Goal: Entertainment & Leisure: Consume media (video, audio)

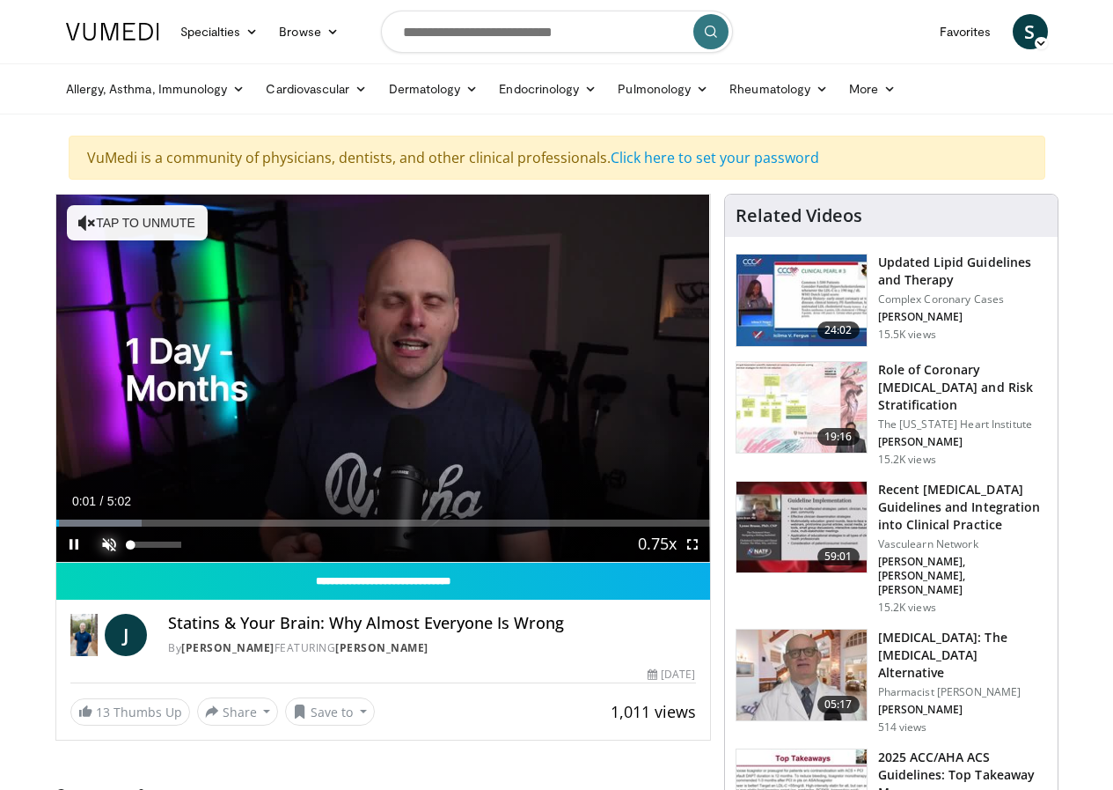
click at [92, 562] on span "Video Player" at bounding box center [109, 543] width 35 height 35
drag, startPoint x: 30, startPoint y: 555, endPoint x: 11, endPoint y: 556, distance: 19.4
click at [55, 556] on div "**********" at bounding box center [383, 467] width 656 height 547
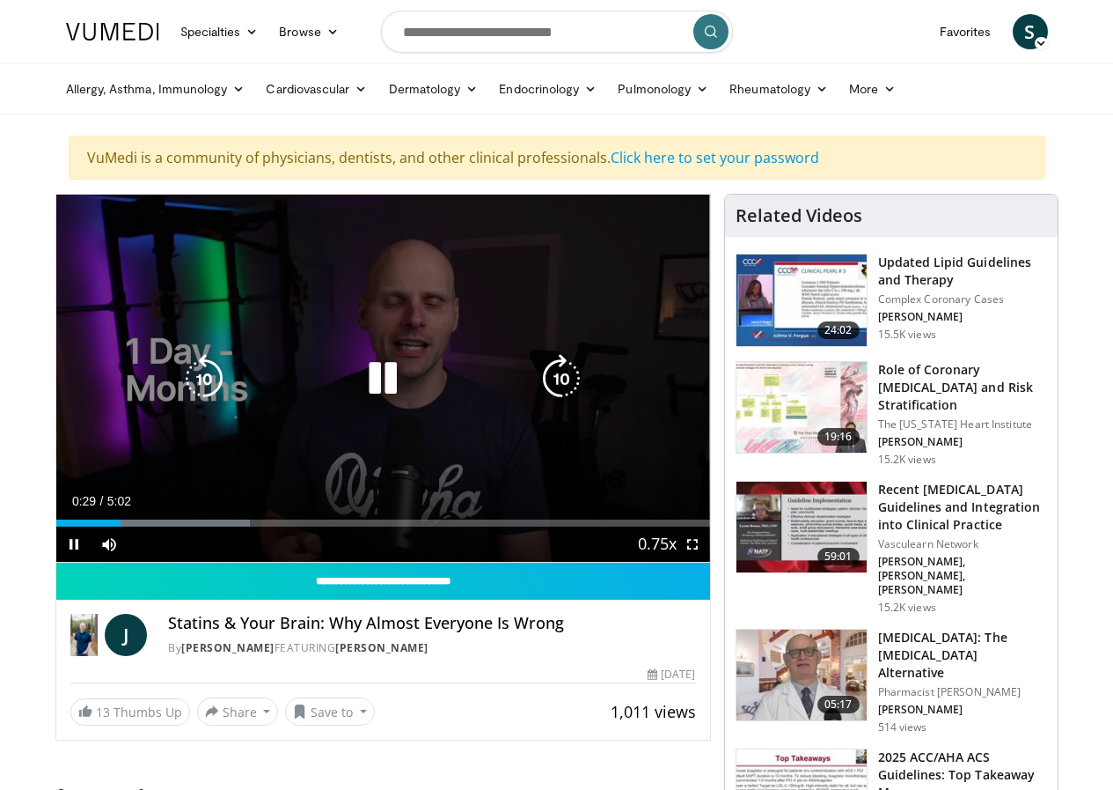
click at [430, 388] on div "Video Player" at bounding box center [383, 378] width 393 height 35
click at [386, 400] on icon "Video Player" at bounding box center [382, 378] width 49 height 49
click at [358, 403] on icon "Video Player" at bounding box center [382, 378] width 49 height 49
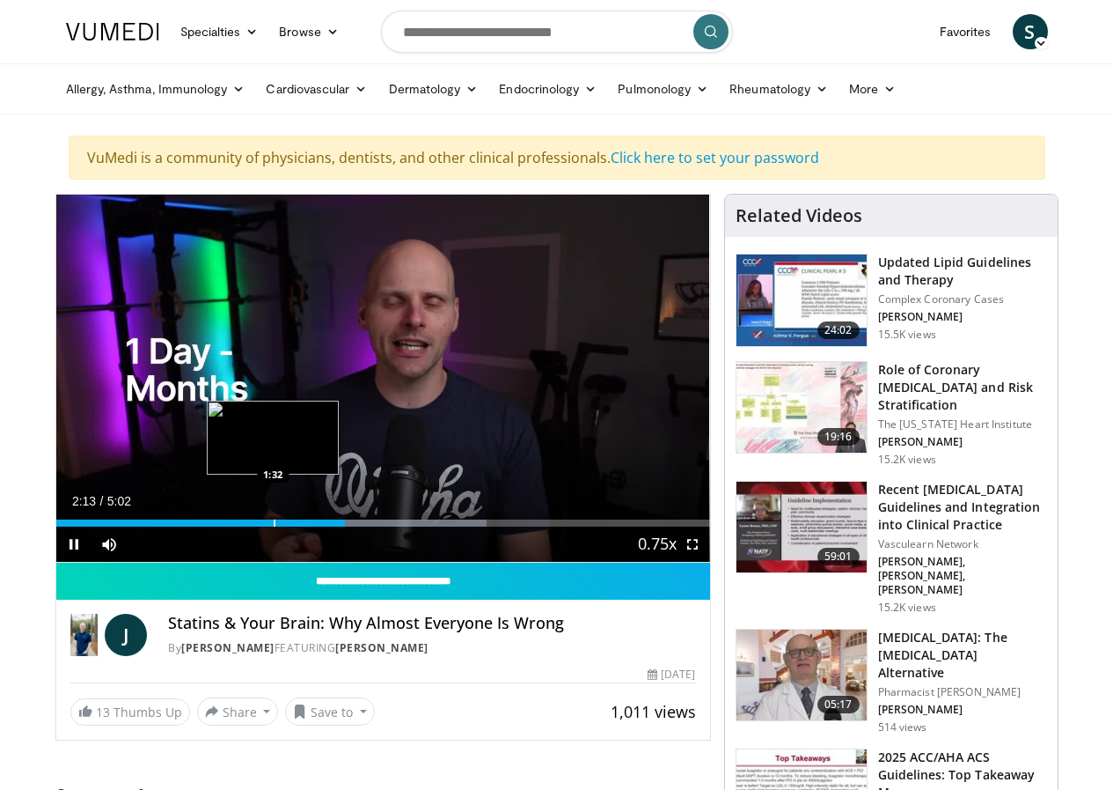
click at [274, 526] on div "Progress Bar" at bounding box center [275, 522] width 2 height 7
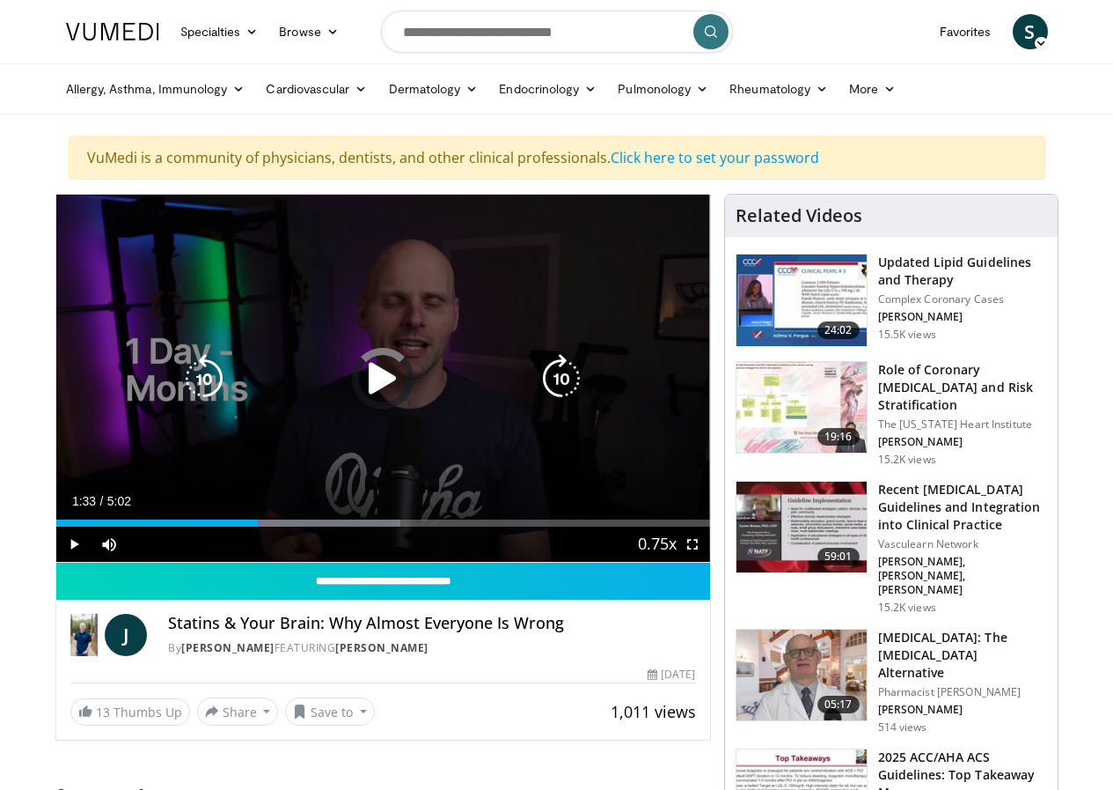
drag, startPoint x: 143, startPoint y: 551, endPoint x: 171, endPoint y: 541, distance: 29.0
click at [143, 526] on div "Loaded : 52.71% 1:33 0:56" at bounding box center [383, 518] width 654 height 17
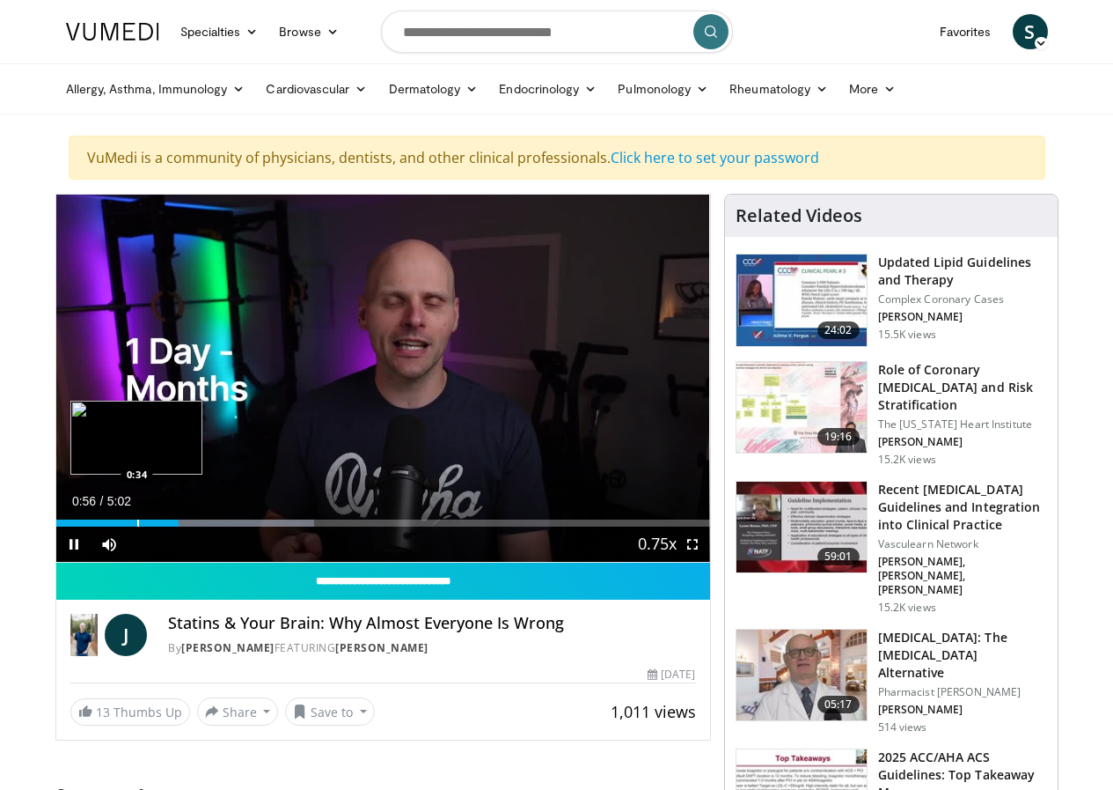
click at [91, 526] on div "Loaded : 39.52% 0:56 0:34" at bounding box center [383, 518] width 654 height 17
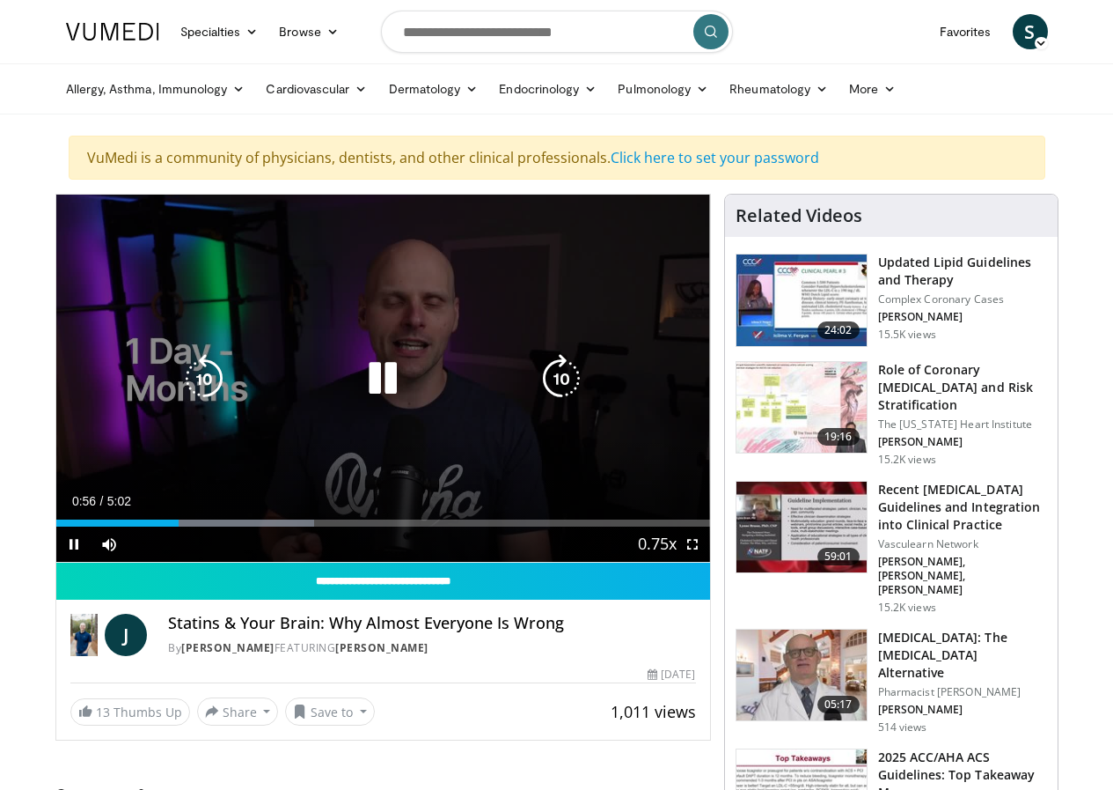
click at [369, 402] on icon "Video Player" at bounding box center [382, 378] width 49 height 49
click at [373, 385] on icon "Video Player" at bounding box center [382, 378] width 49 height 49
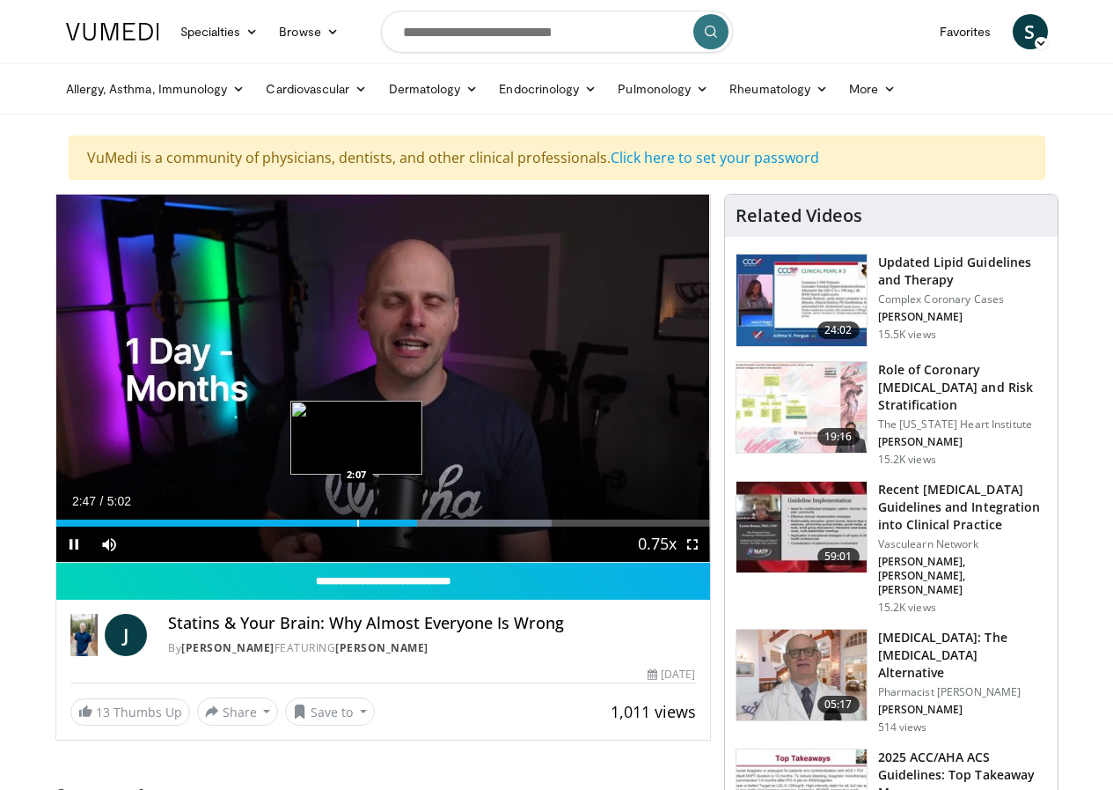
click at [357, 526] on div "Progress Bar" at bounding box center [358, 522] width 2 height 7
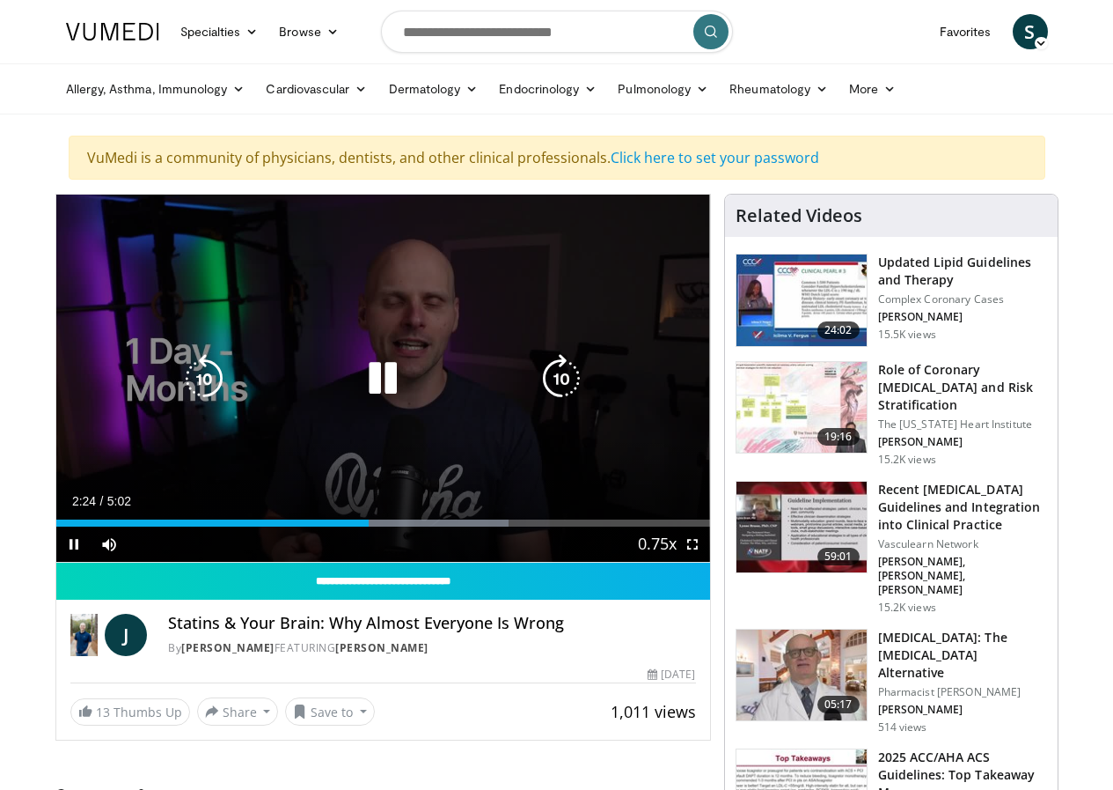
click at [380, 397] on icon "Video Player" at bounding box center [382, 378] width 49 height 49
click at [378, 393] on icon "Video Player" at bounding box center [382, 378] width 49 height 49
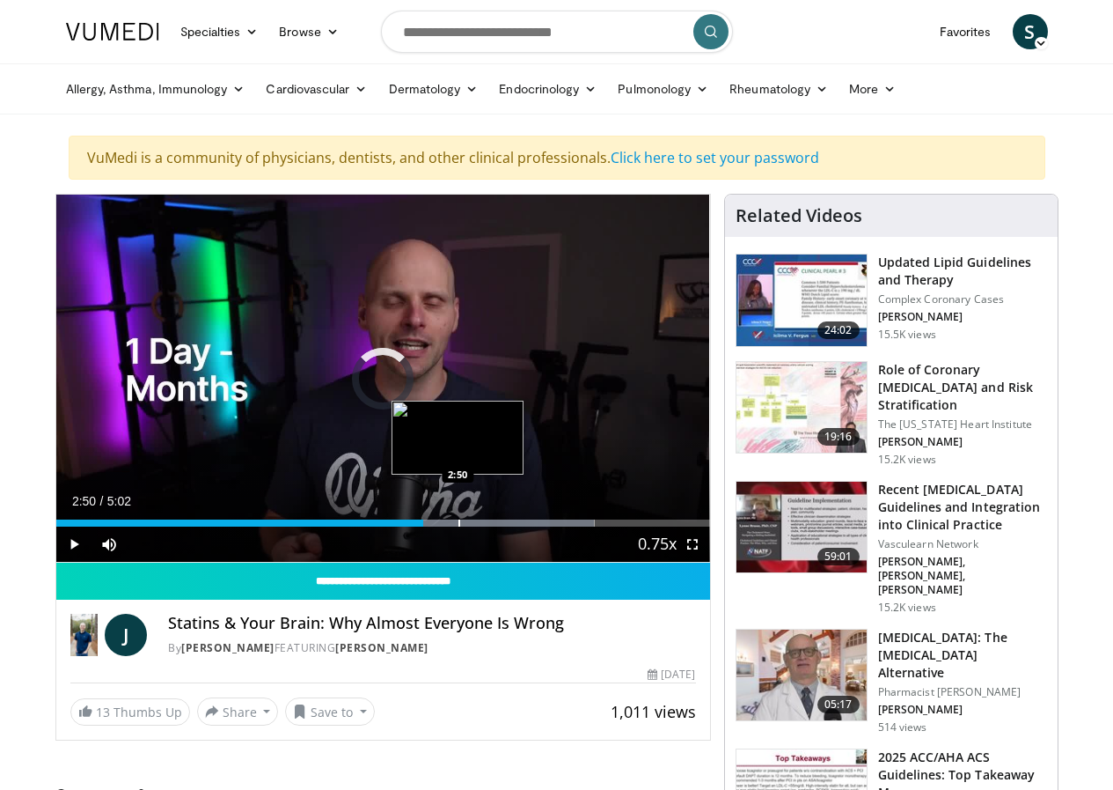
click at [412, 526] on div "2:50" at bounding box center [239, 522] width 367 height 7
click at [385, 526] on div "Loaded : 82.37% 2:38 2:38" at bounding box center [383, 518] width 654 height 17
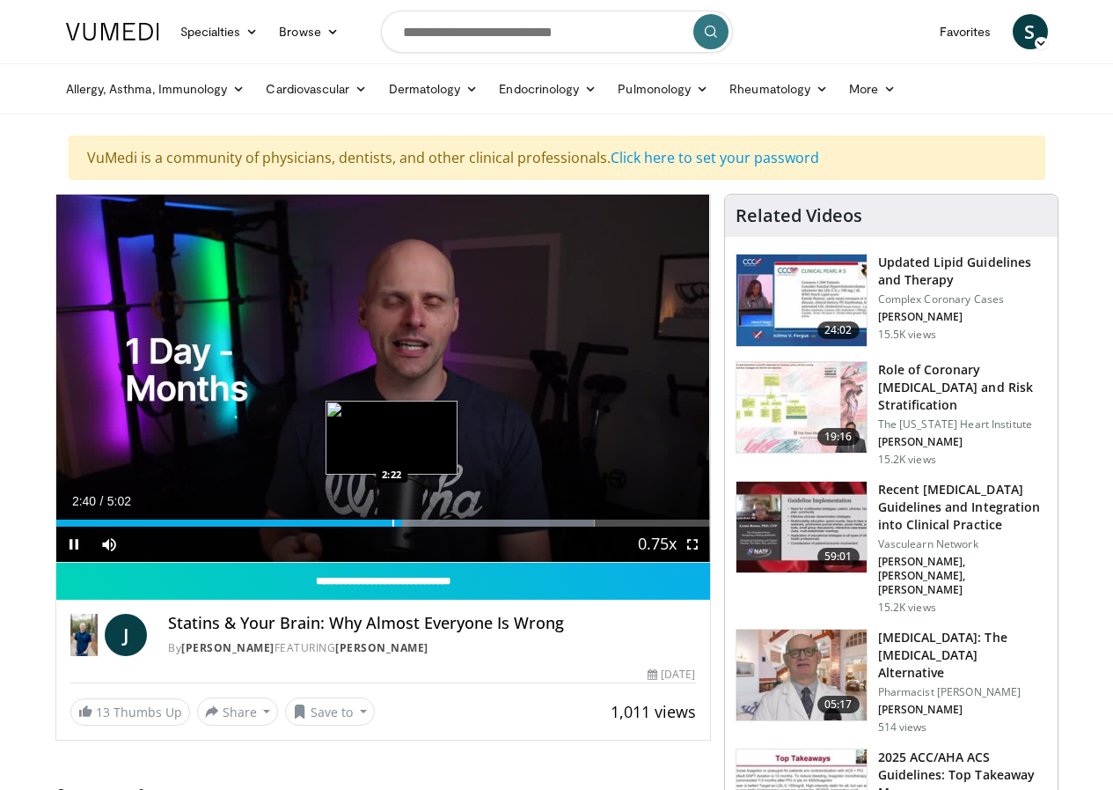
click at [347, 526] on div "2:40" at bounding box center [229, 522] width 347 height 7
click at [442, 526] on div "Progress Bar" at bounding box center [443, 522] width 2 height 7
click at [425, 526] on div "Progress Bar" at bounding box center [426, 522] width 2 height 7
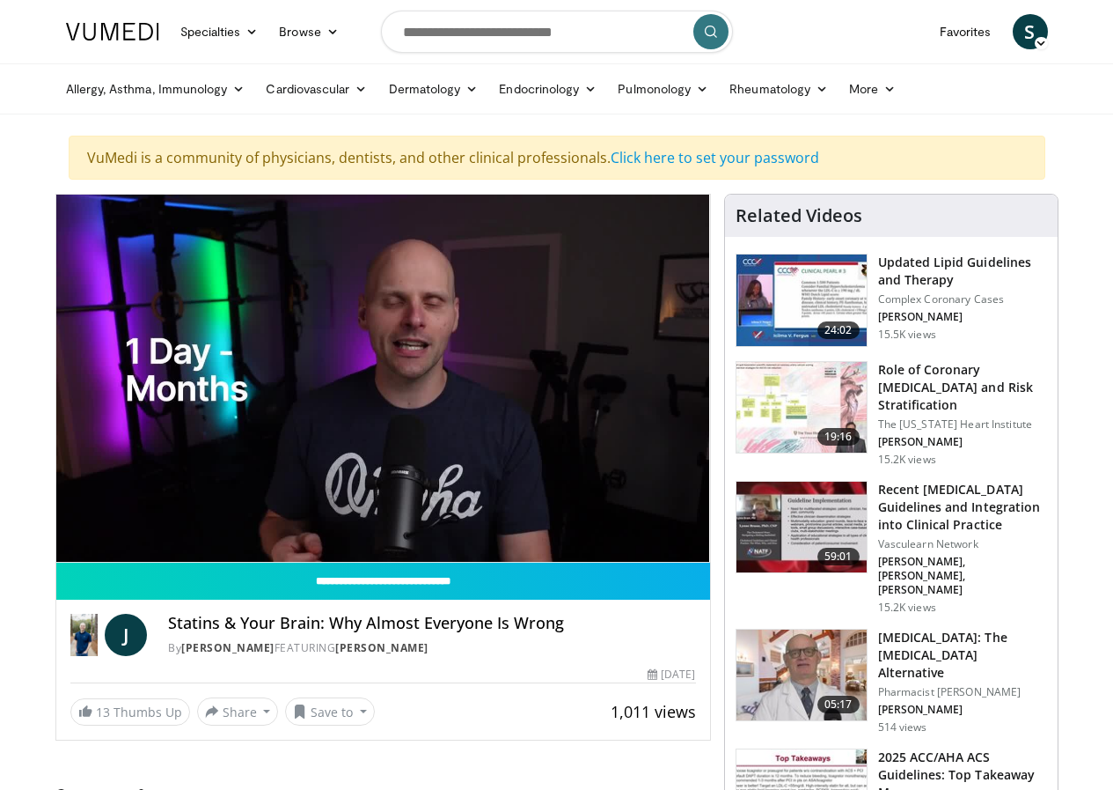
click at [351, 552] on video-js "**********" at bounding box center [383, 379] width 654 height 368
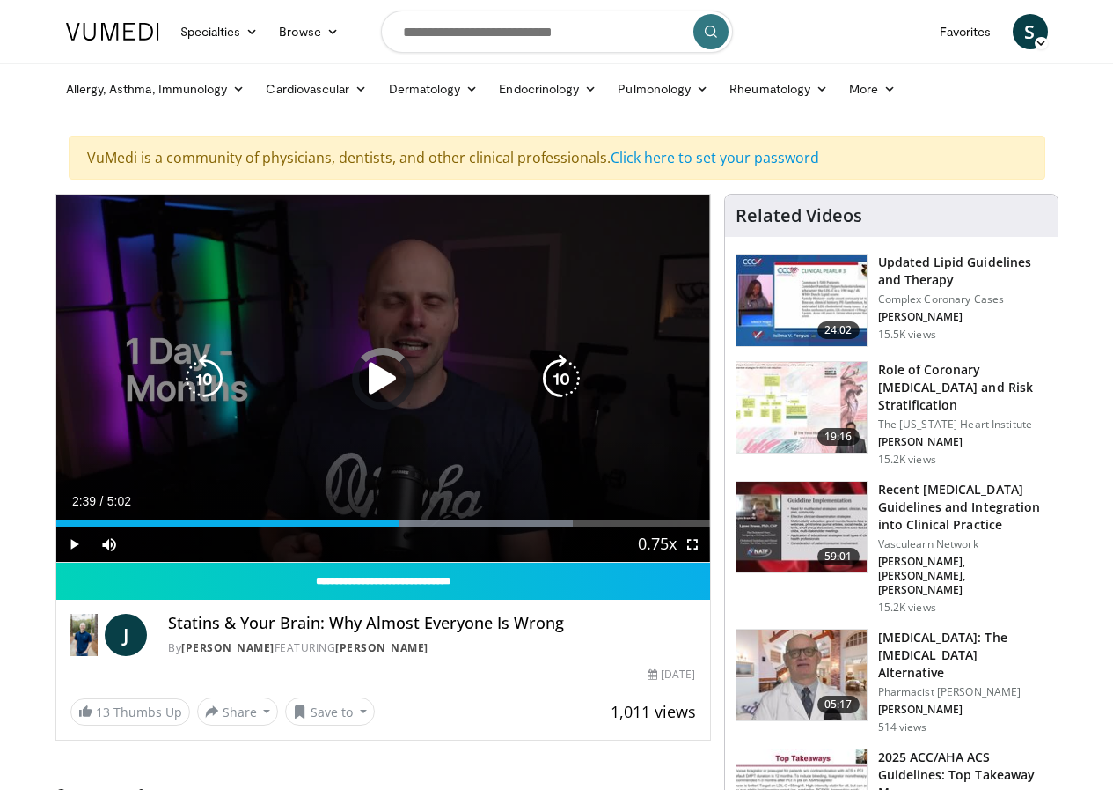
drag, startPoint x: 366, startPoint y: 550, endPoint x: 360, endPoint y: 539, distance: 13.0
click at [367, 526] on div "Loaded : 79.08% 2:39 2:29" at bounding box center [383, 518] width 654 height 17
click at [366, 389] on icon "Video Player" at bounding box center [382, 378] width 49 height 49
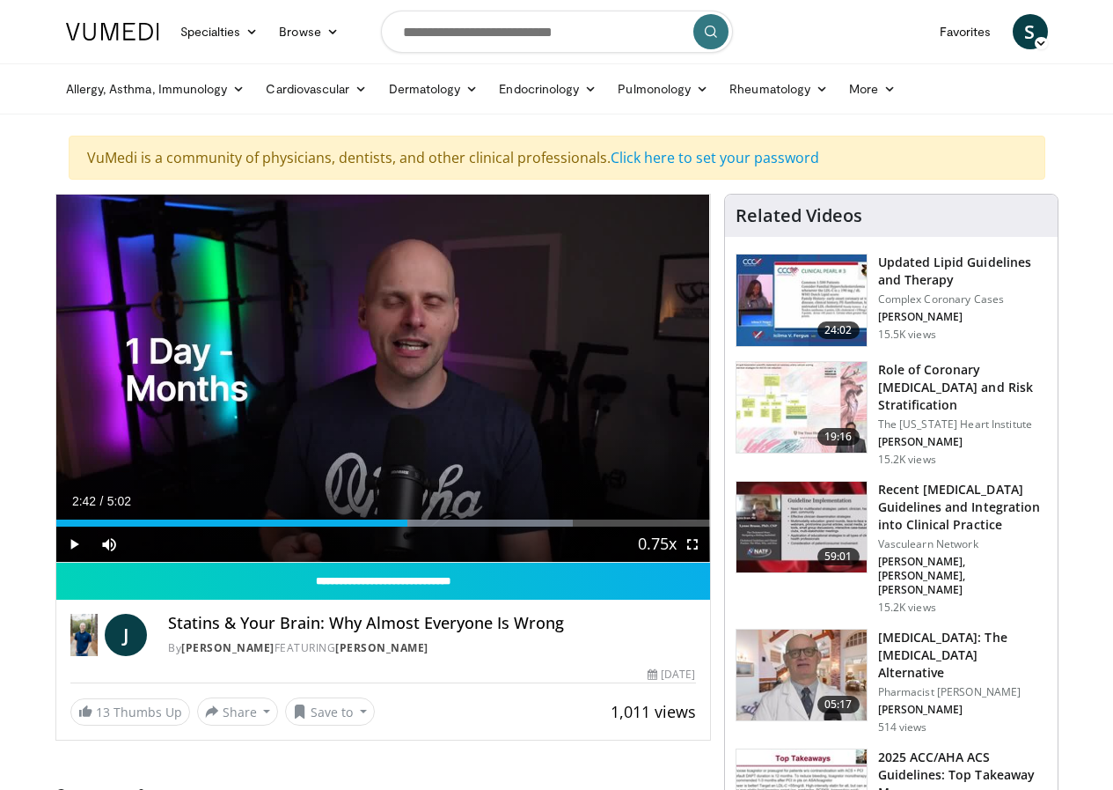
click at [355, 391] on div "10 seconds Tap to unmute" at bounding box center [383, 378] width 654 height 367
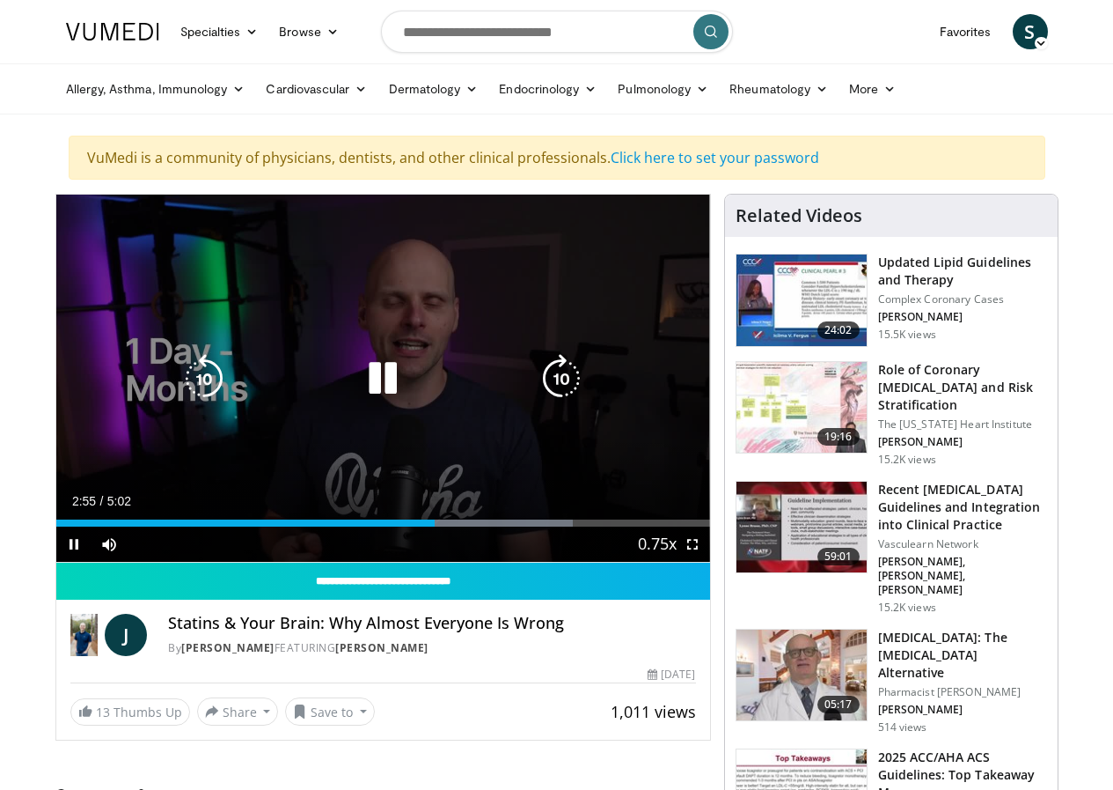
click at [393, 396] on div "Video Player" at bounding box center [383, 378] width 393 height 35
click at [380, 396] on icon "Video Player" at bounding box center [382, 378] width 49 height 49
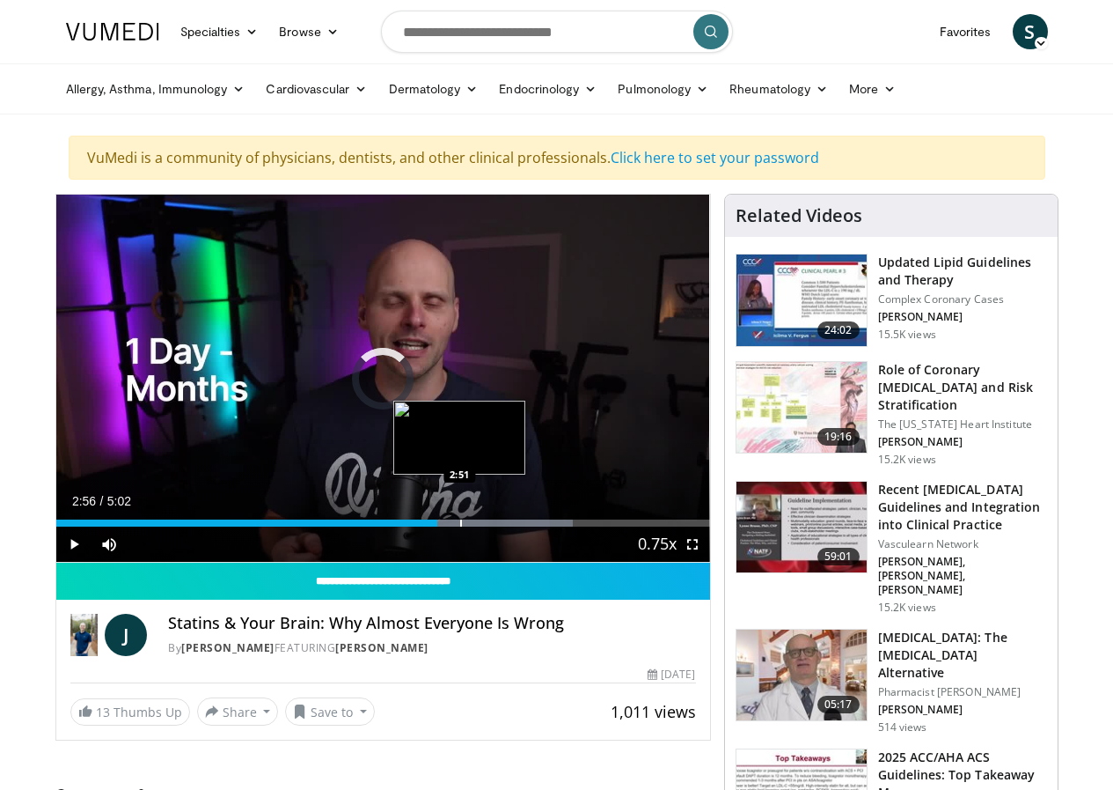
click at [460, 526] on div "Progress Bar" at bounding box center [461, 522] width 2 height 7
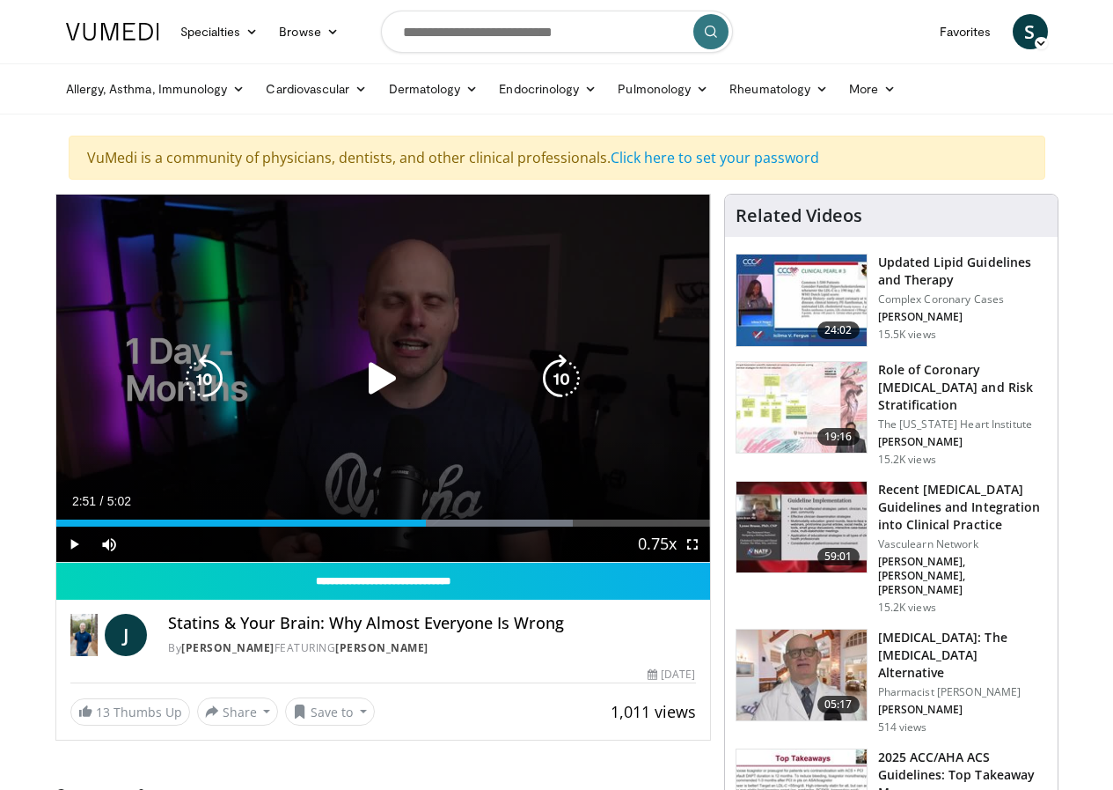
click at [379, 428] on div "10 seconds Tap to unmute" at bounding box center [383, 378] width 654 height 367
click at [190, 403] on icon "Video Player" at bounding box center [204, 378] width 49 height 49
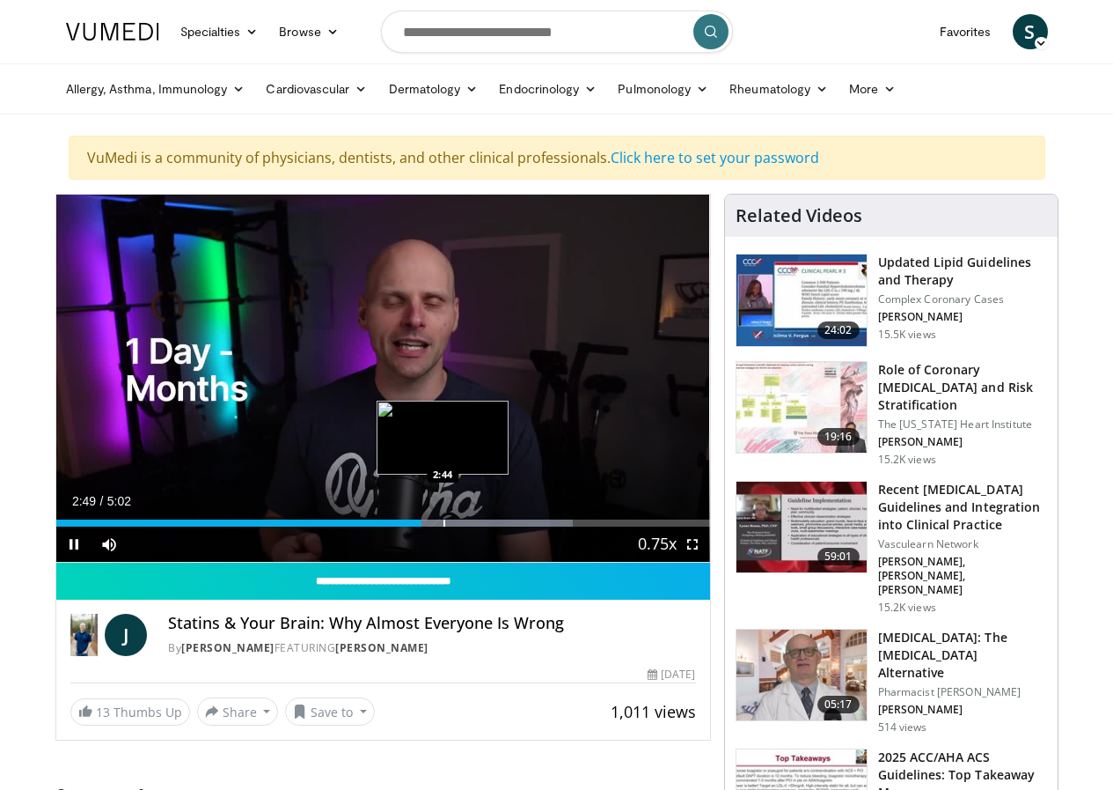
click at [444, 526] on div "Progress Bar" at bounding box center [445, 522] width 2 height 7
click at [382, 526] on div "Loaded : 79.08% 2:45 2:37" at bounding box center [383, 518] width 654 height 17
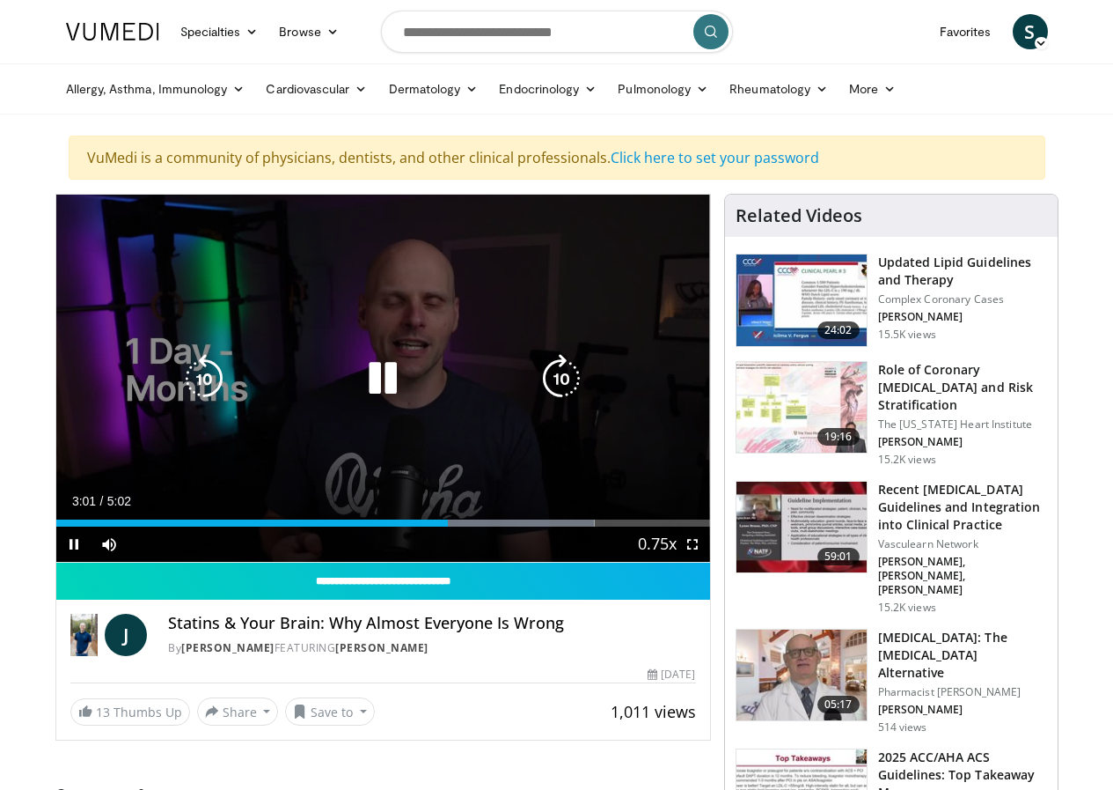
click at [275, 434] on div "10 seconds Tap to unmute" at bounding box center [383, 378] width 654 height 367
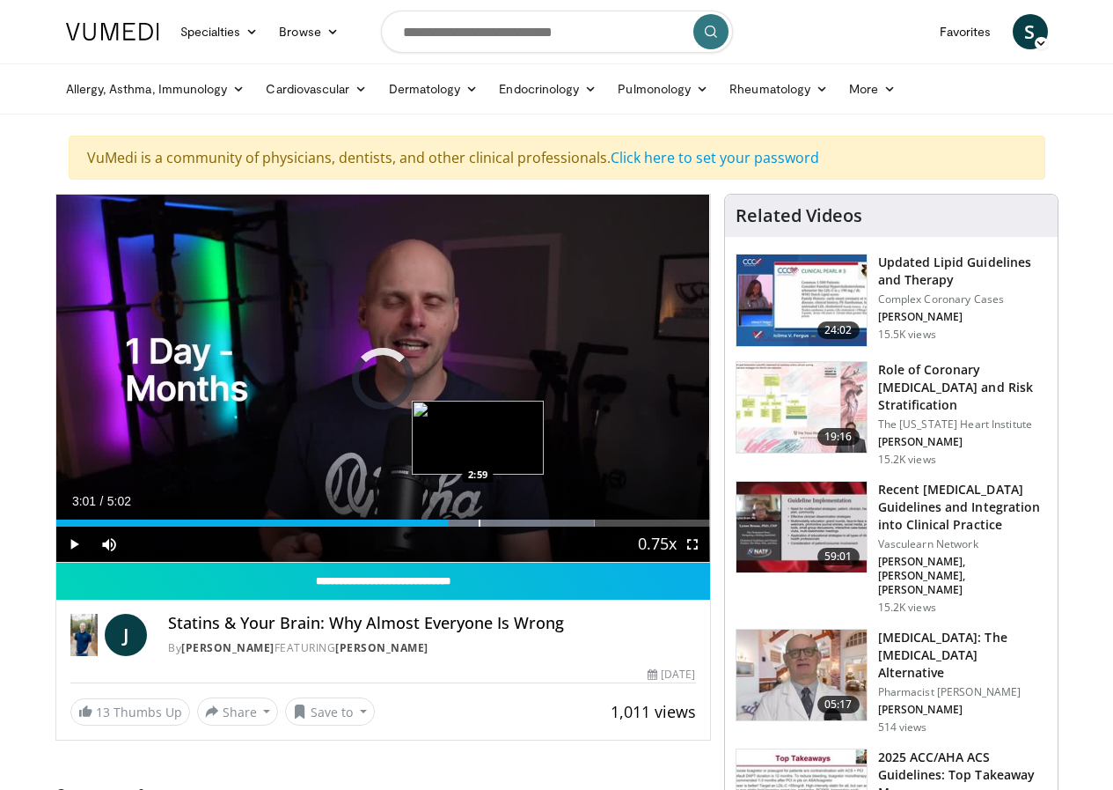
click at [479, 526] on div "Progress Bar" at bounding box center [480, 522] width 2 height 7
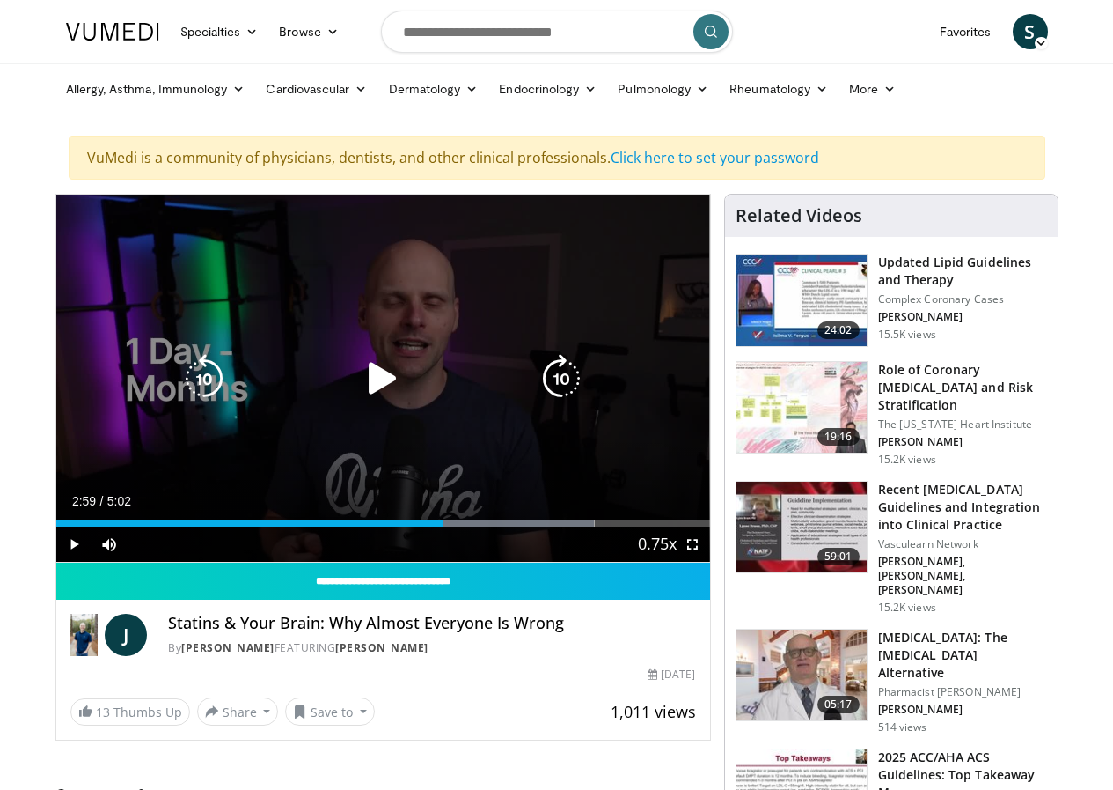
click at [374, 441] on div "10 seconds Tap to unmute" at bounding box center [383, 378] width 654 height 367
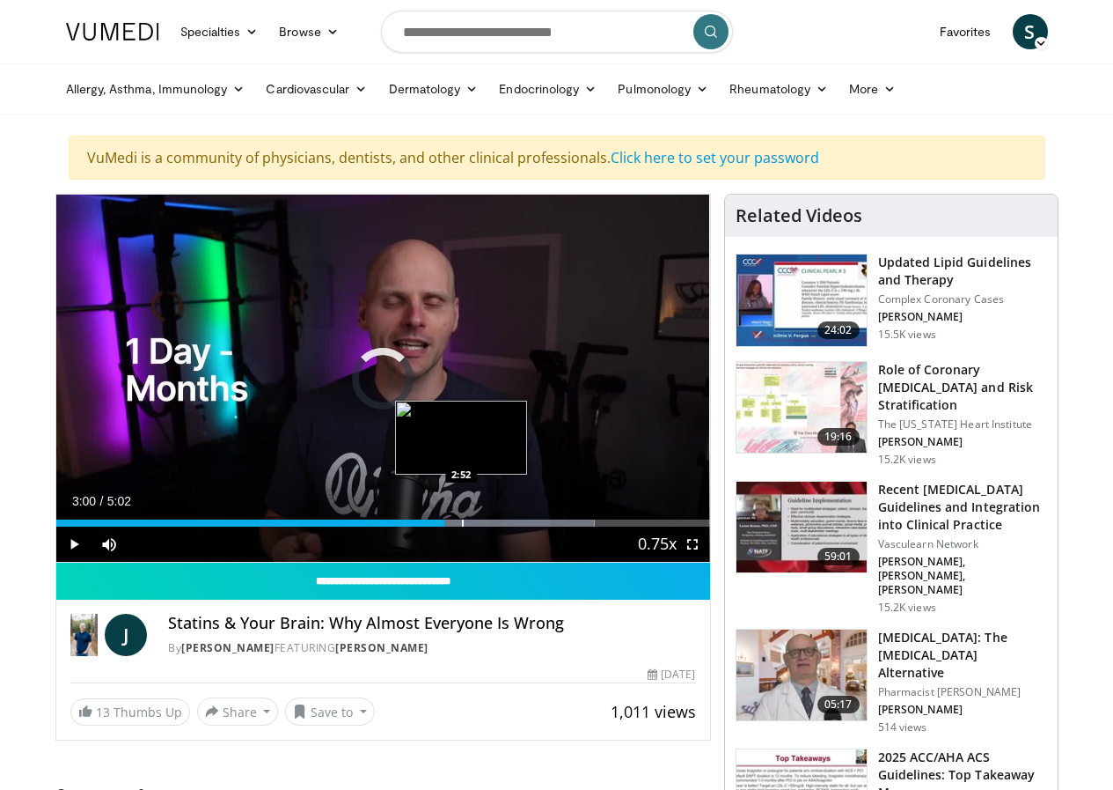
click at [462, 526] on div "Progress Bar" at bounding box center [463, 522] width 2 height 7
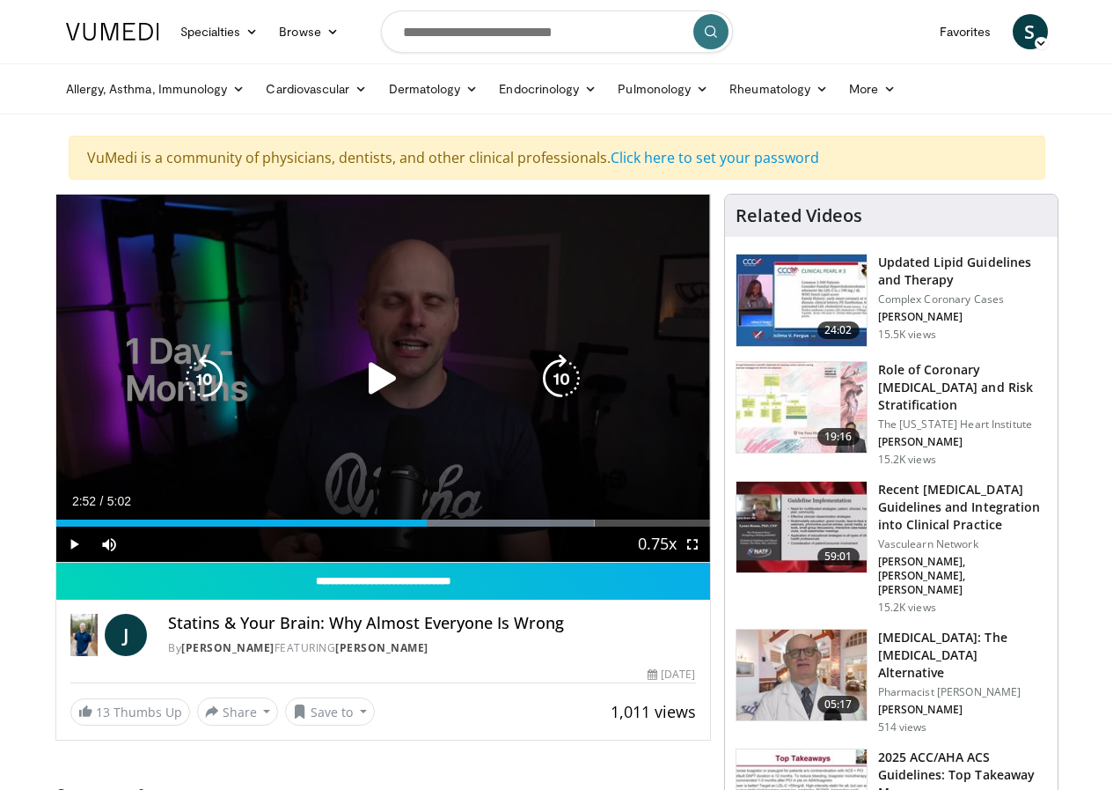
click at [397, 444] on div "10 seconds Tap to unmute" at bounding box center [383, 378] width 654 height 367
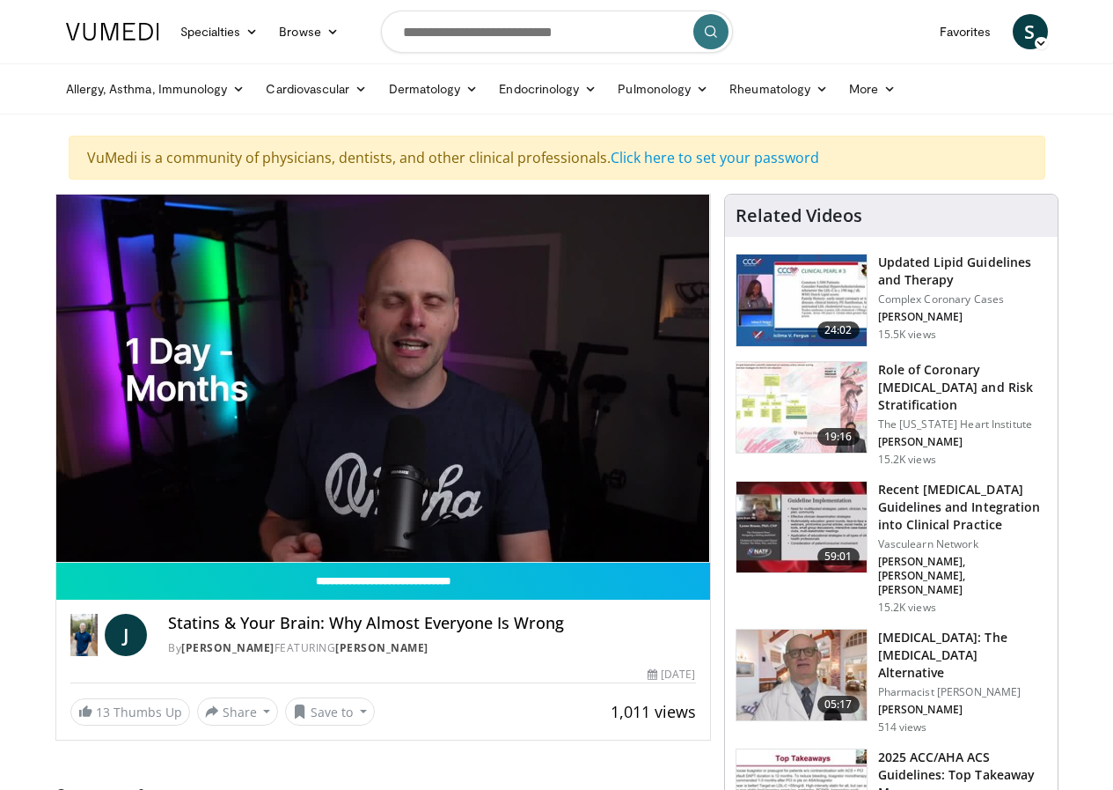
click at [397, 444] on div "10 seconds Tap to unmute" at bounding box center [383, 378] width 654 height 367
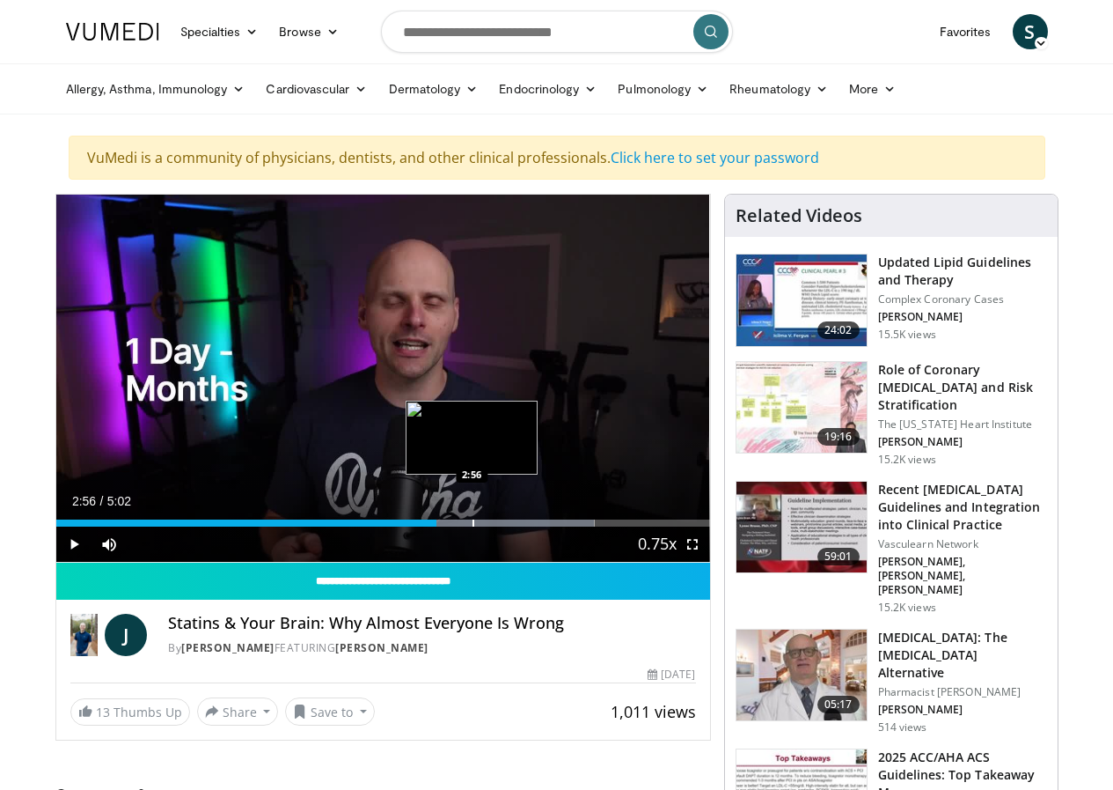
click at [473, 526] on div "Progress Bar" at bounding box center [474, 522] width 2 height 7
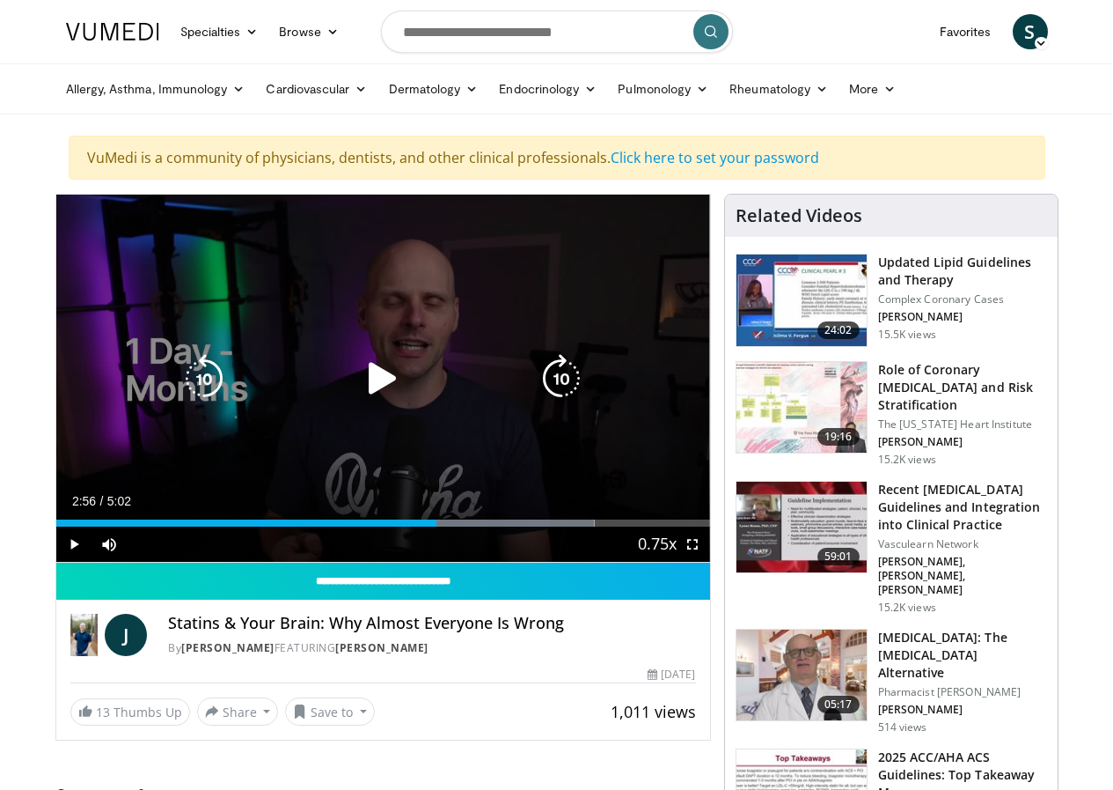
click at [378, 436] on div "10 seconds Tap to unmute" at bounding box center [383, 378] width 654 height 367
click at [382, 403] on icon "Video Player" at bounding box center [382, 378] width 49 height 49
click at [361, 369] on icon "Video Player" at bounding box center [382, 378] width 49 height 49
click at [361, 403] on icon "Video Player" at bounding box center [382, 378] width 49 height 49
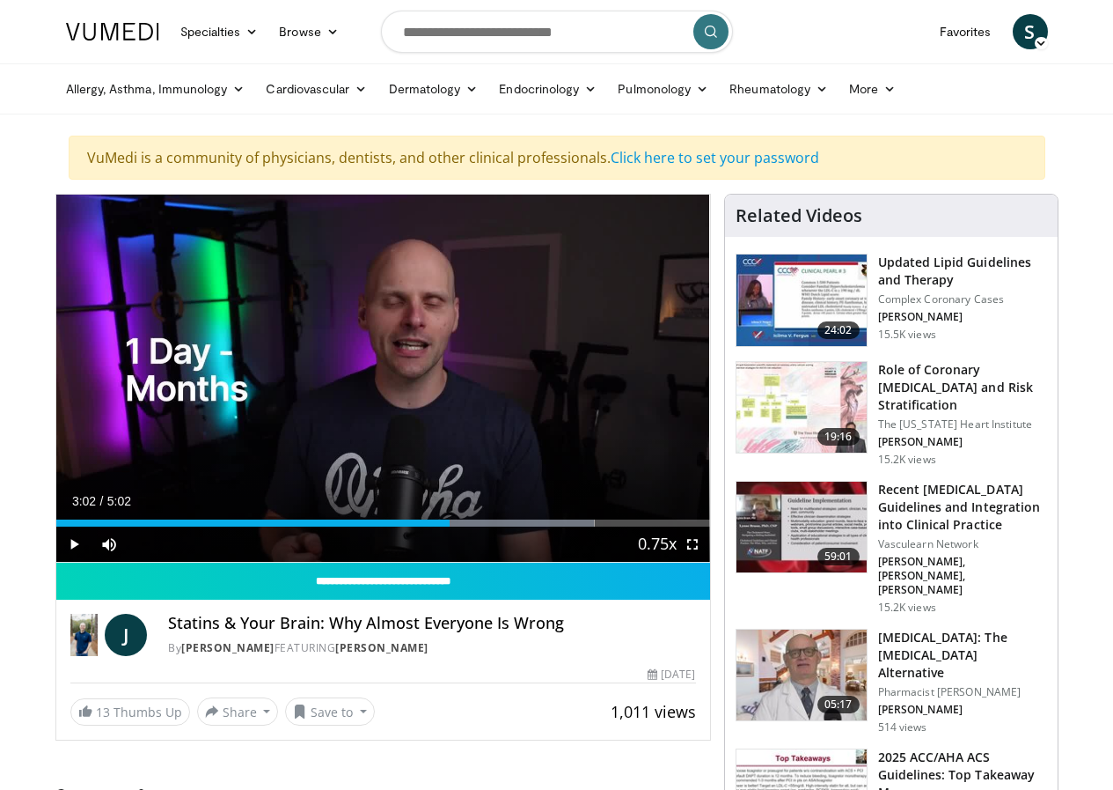
click at [361, 408] on div "10 seconds Tap to unmute" at bounding box center [383, 378] width 654 height 367
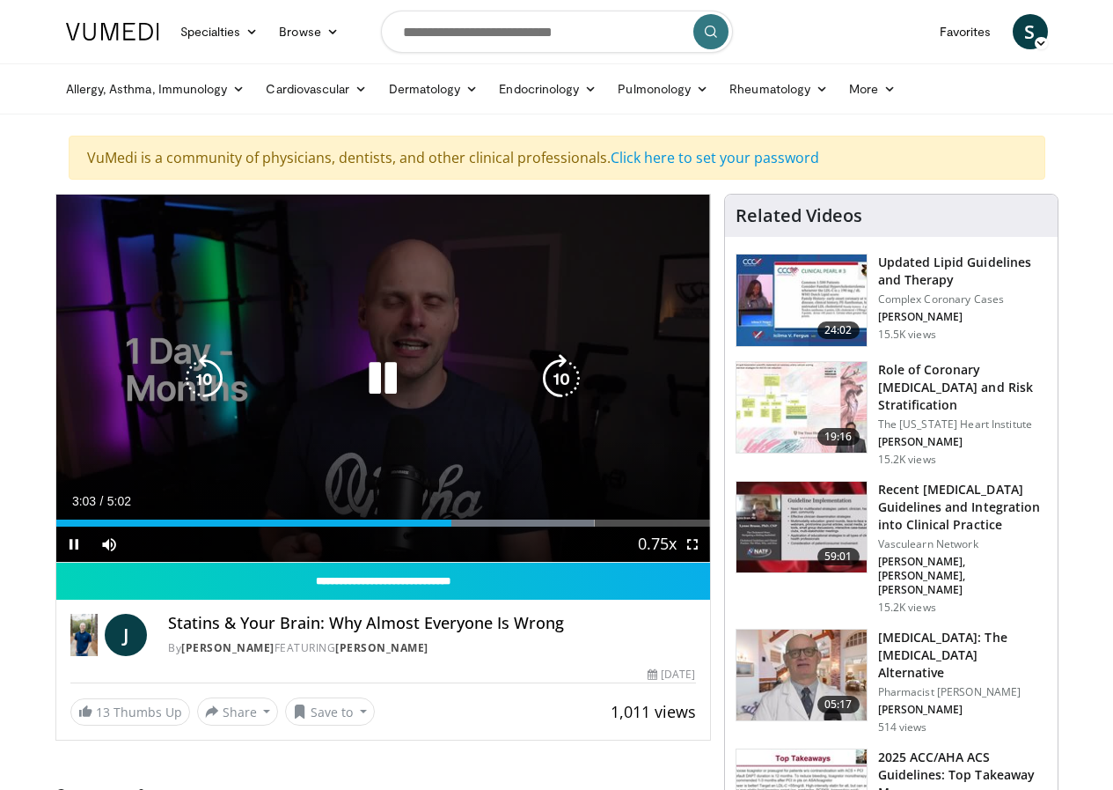
click at [361, 403] on icon "Video Player" at bounding box center [382, 378] width 49 height 49
click at [358, 403] on icon "Video Player" at bounding box center [382, 378] width 49 height 49
click at [364, 386] on icon "Video Player" at bounding box center [382, 378] width 49 height 49
click at [385, 400] on icon "Video Player" at bounding box center [382, 378] width 49 height 49
